Goal: Transaction & Acquisition: Subscribe to service/newsletter

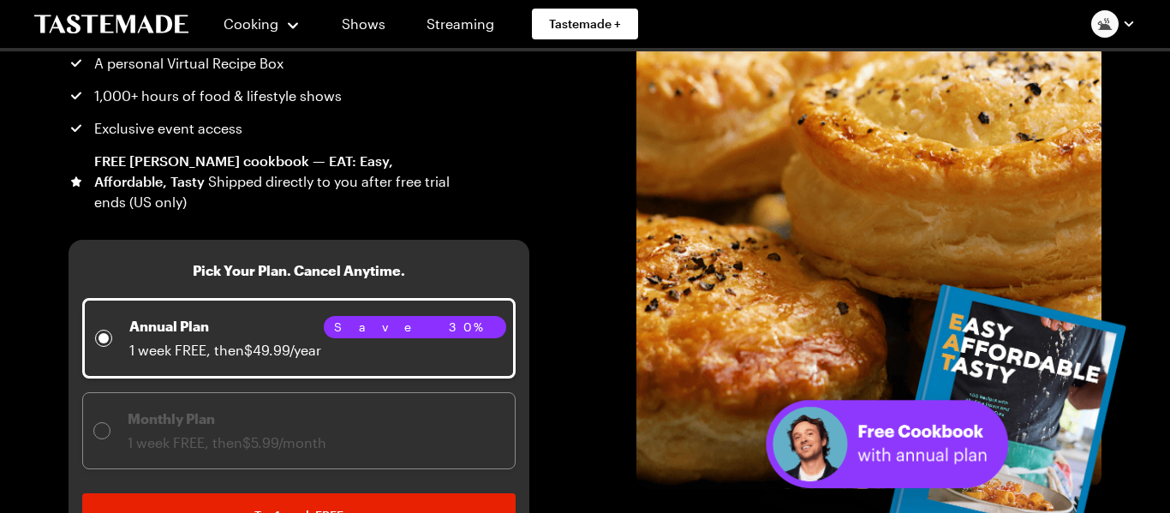
scroll to position [246, 0]
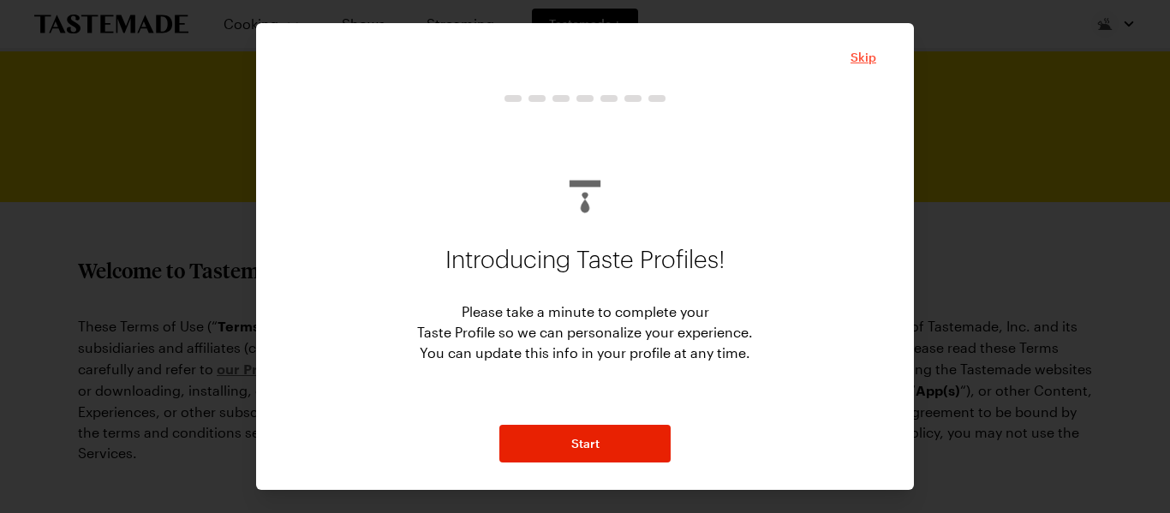
click at [864, 56] on span "Skip" at bounding box center [864, 57] width 26 height 17
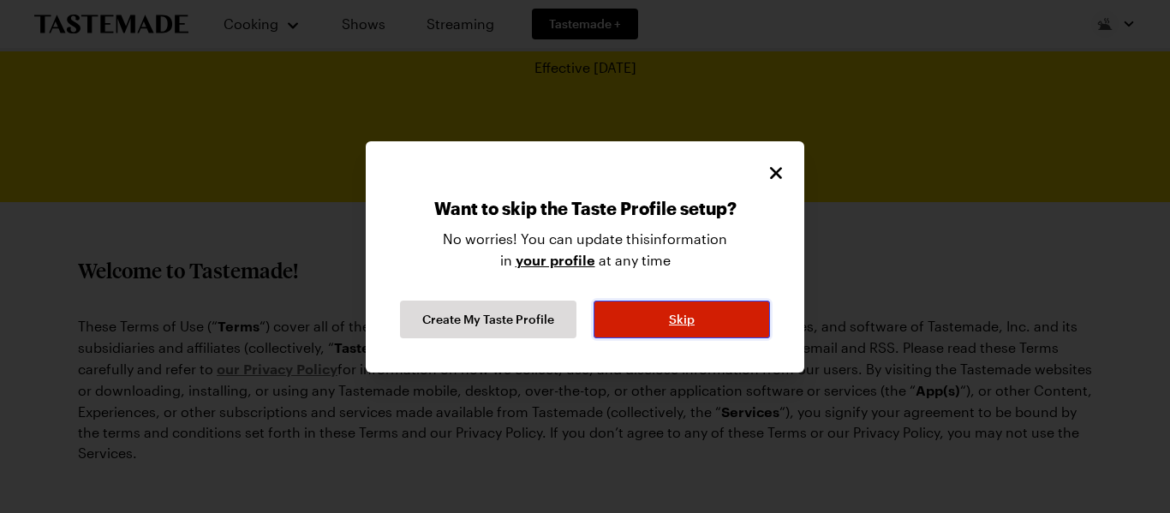
click at [728, 317] on button "Skip" at bounding box center [682, 320] width 176 height 38
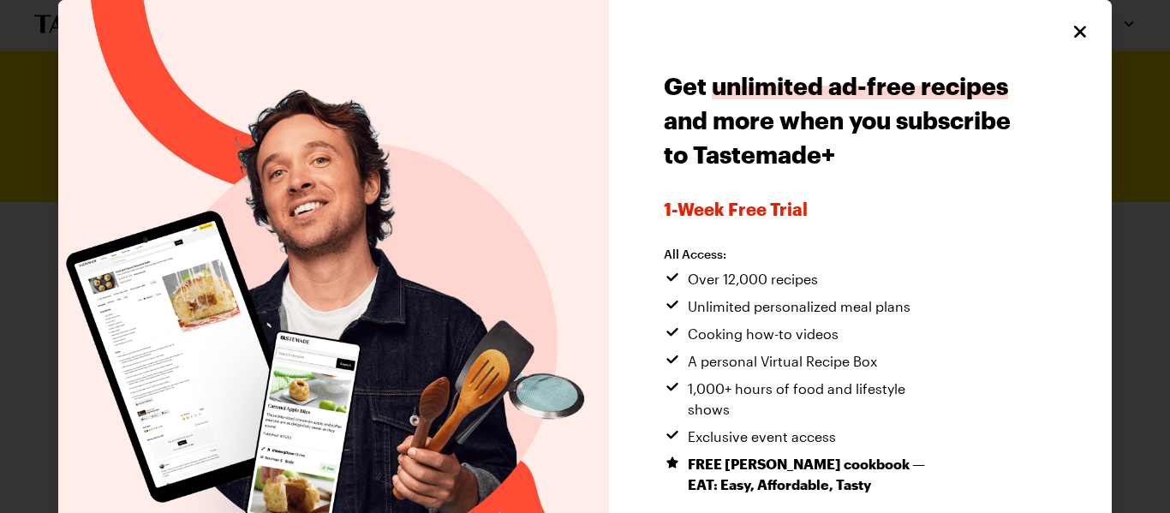
click at [842, 308] on span "Unlimited personalized meal plans" at bounding box center [799, 306] width 223 height 21
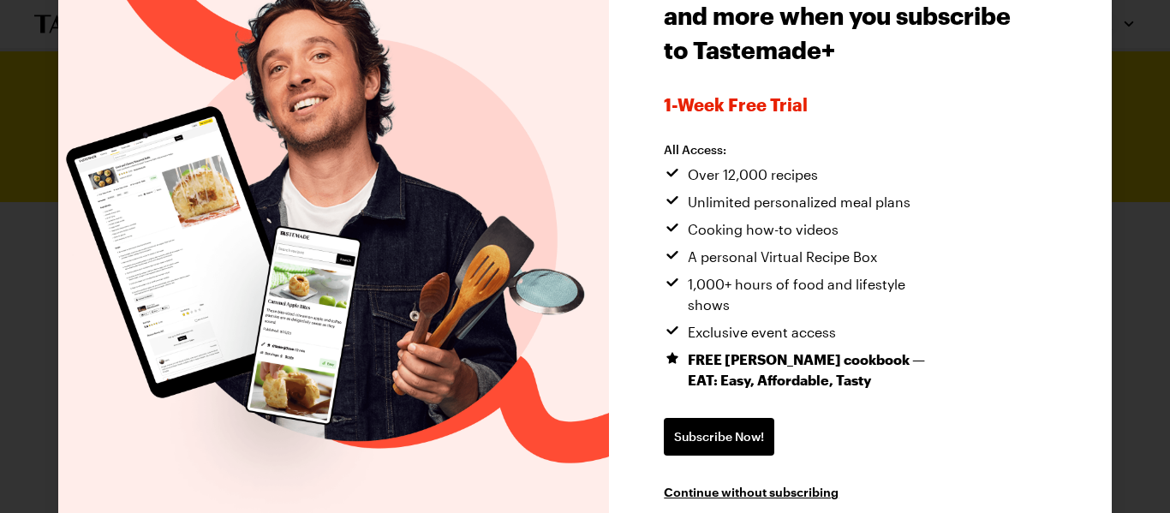
scroll to position [140, 0]
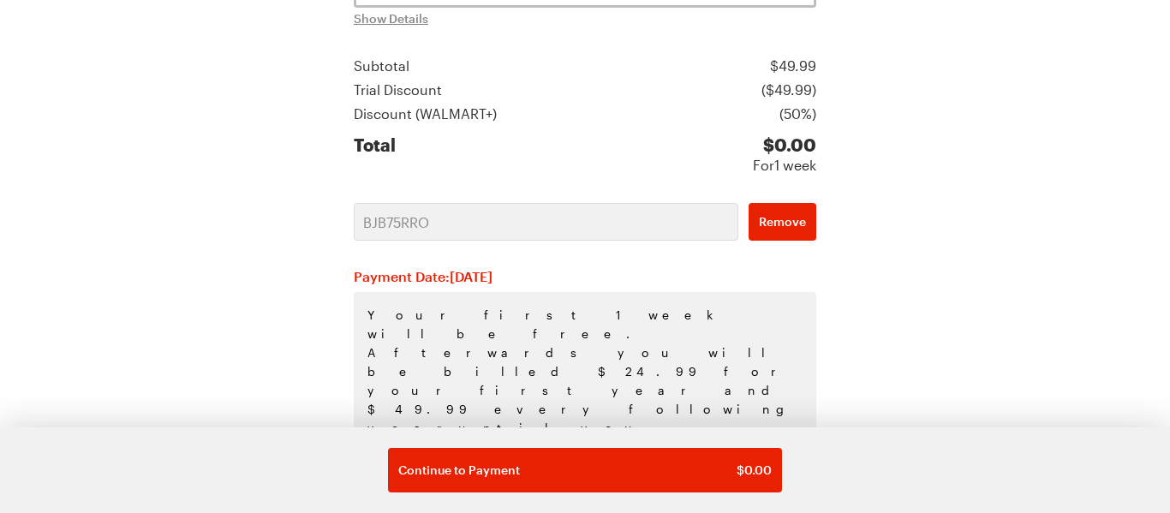
scroll to position [439, 0]
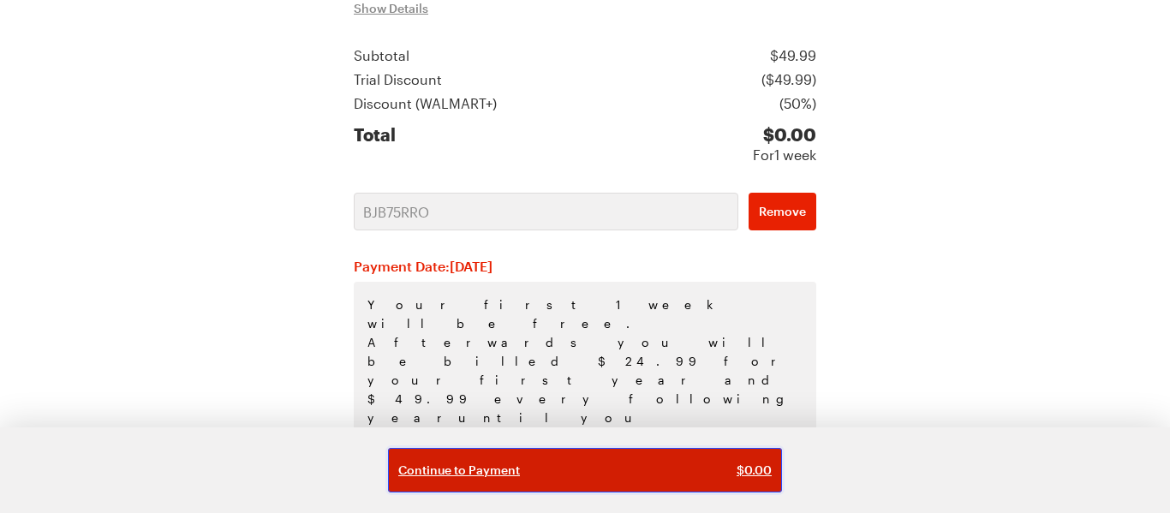
click at [446, 469] on span "Continue to Payment" at bounding box center [459, 470] width 122 height 17
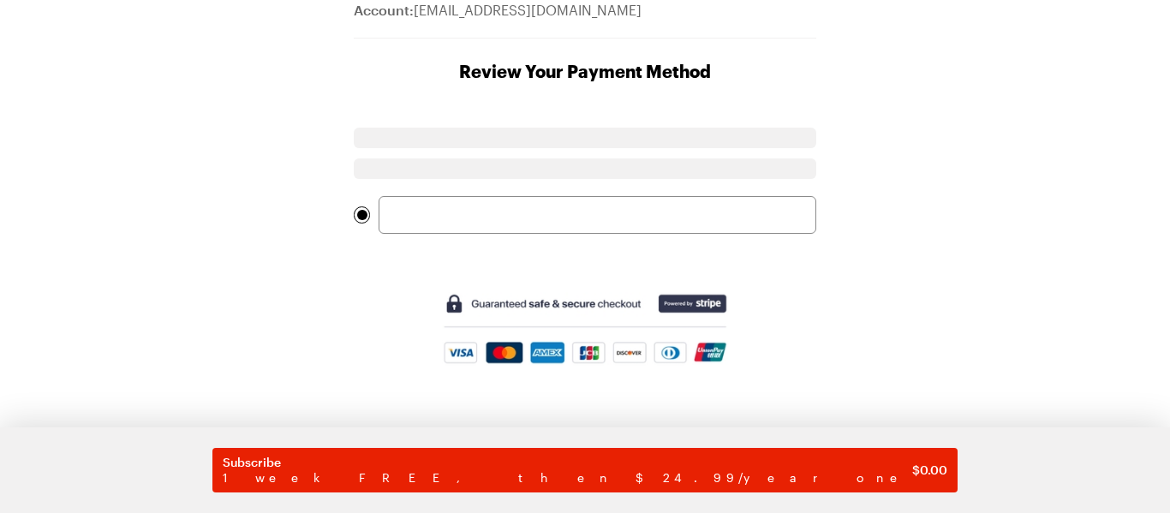
scroll to position [114, 0]
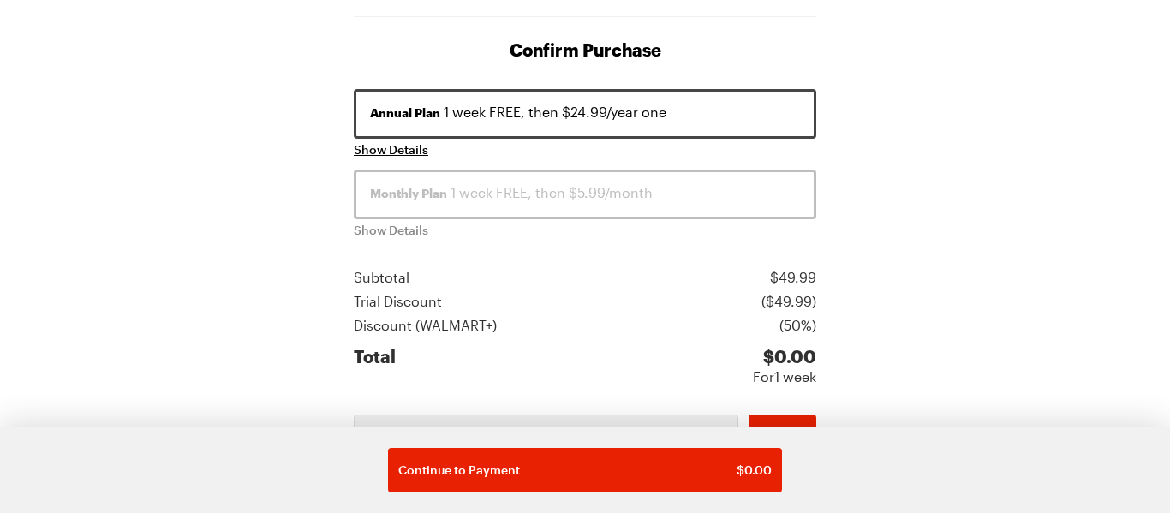
scroll to position [221, 0]
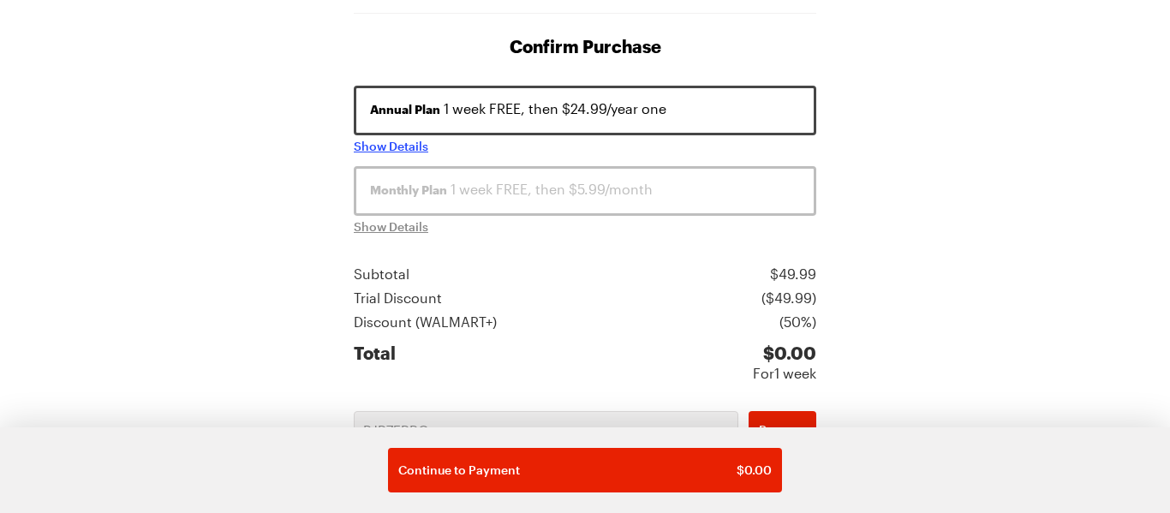
click at [391, 146] on span "Show Details" at bounding box center [391, 146] width 75 height 17
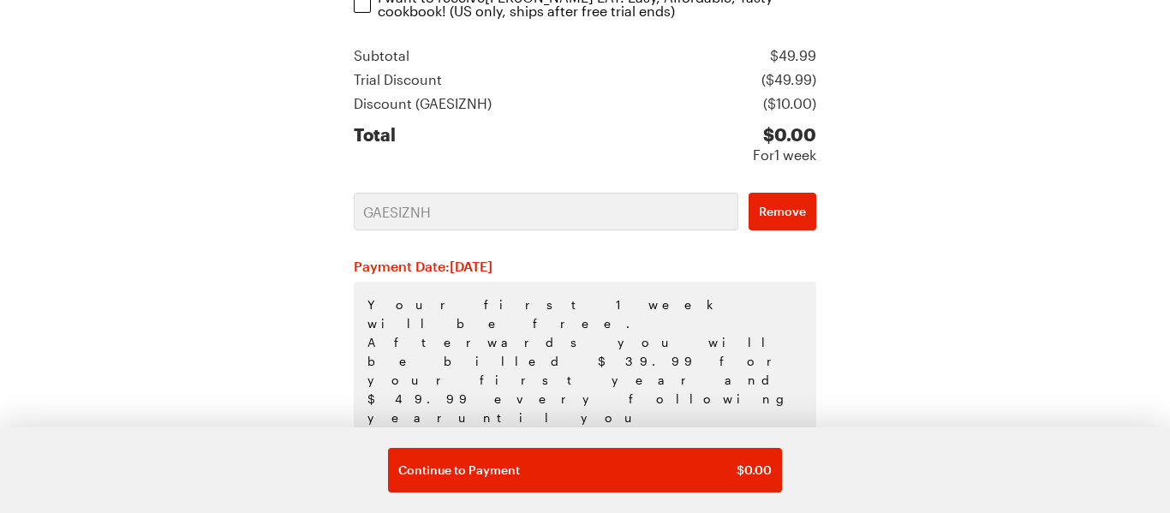
scroll to position [493, 0]
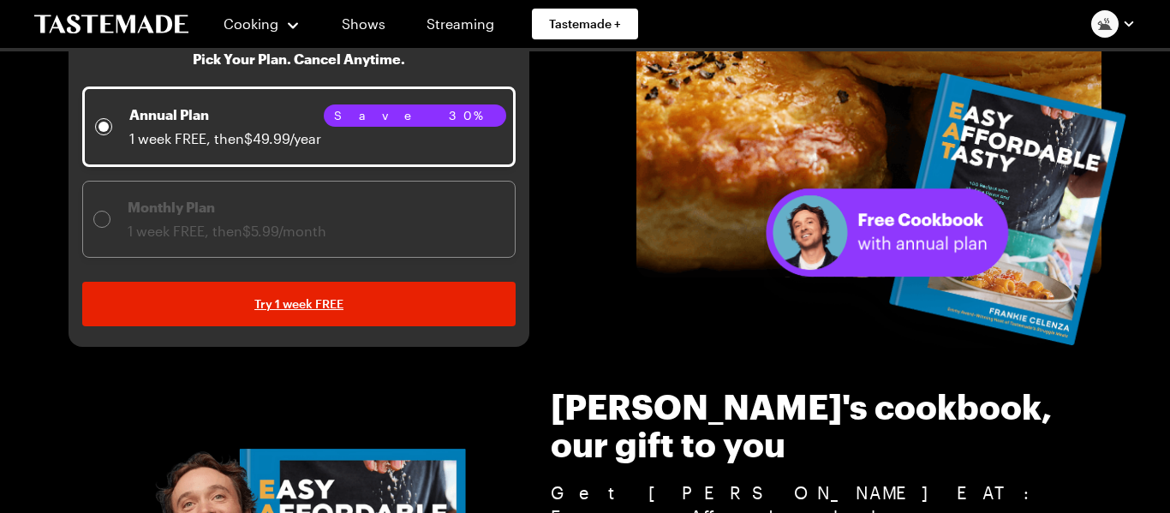
scroll to position [461, 0]
